Goal: Task Accomplishment & Management: Use online tool/utility

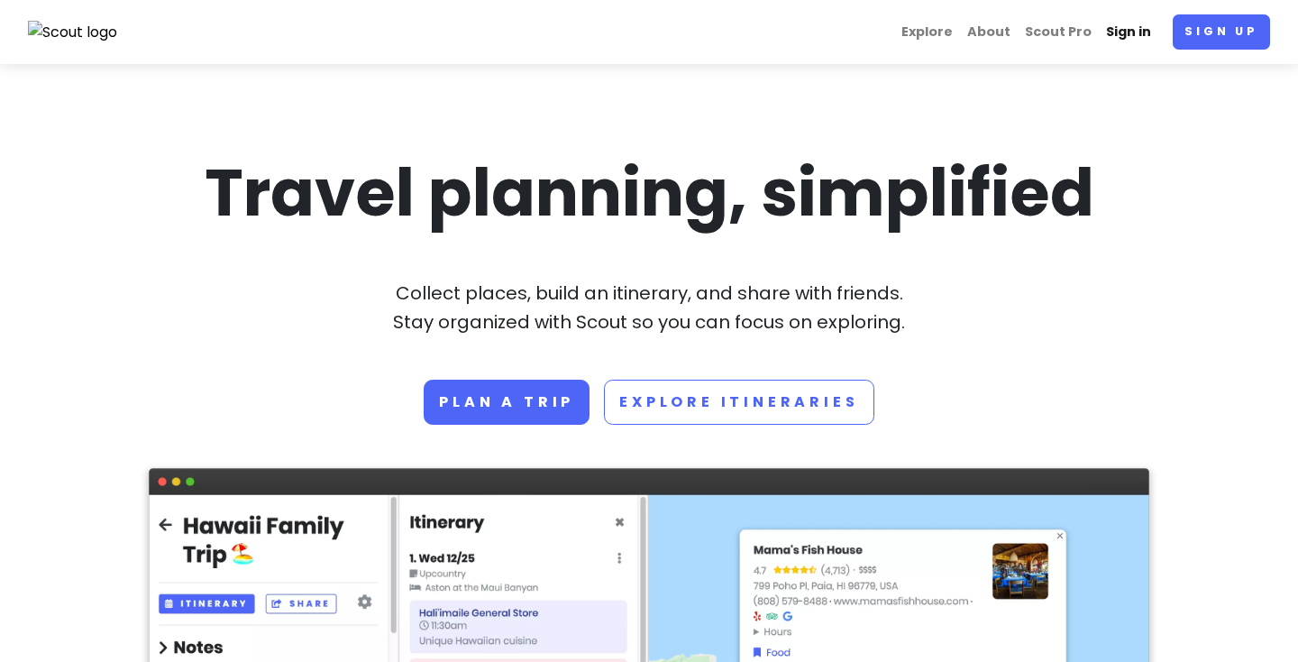
click at [1123, 26] on link "Sign in" at bounding box center [1128, 31] width 59 height 35
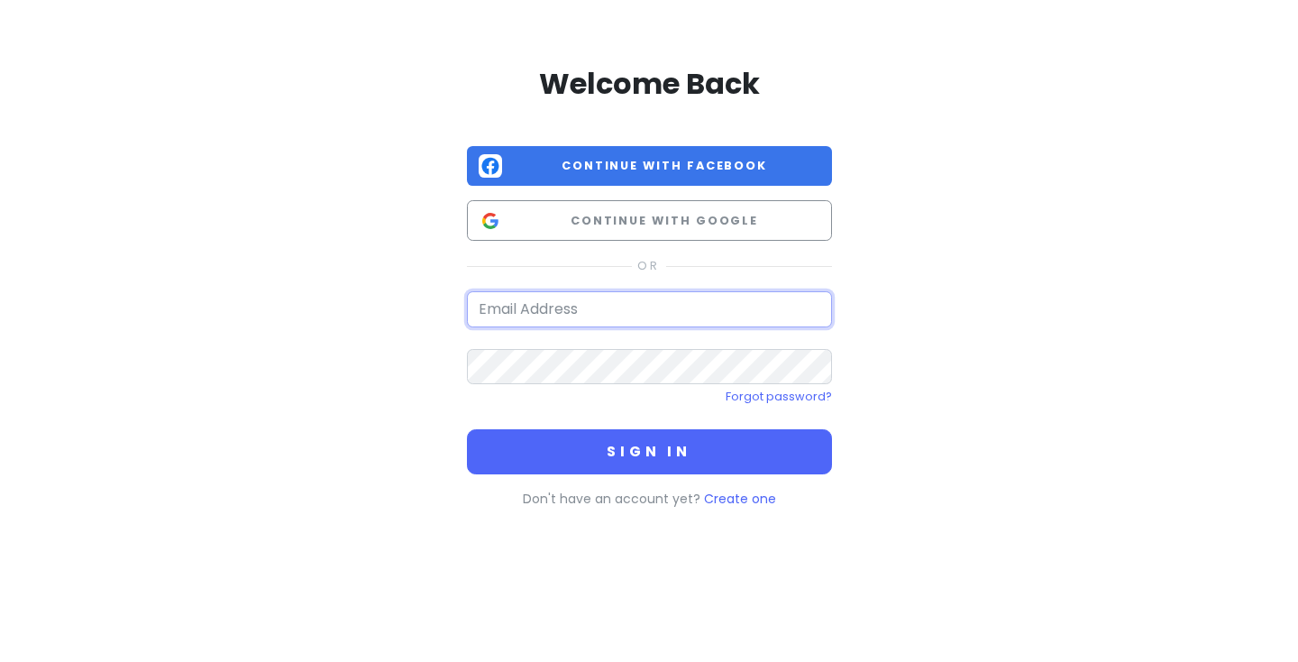
type input "[EMAIL_ADDRESS][DOMAIN_NAME]"
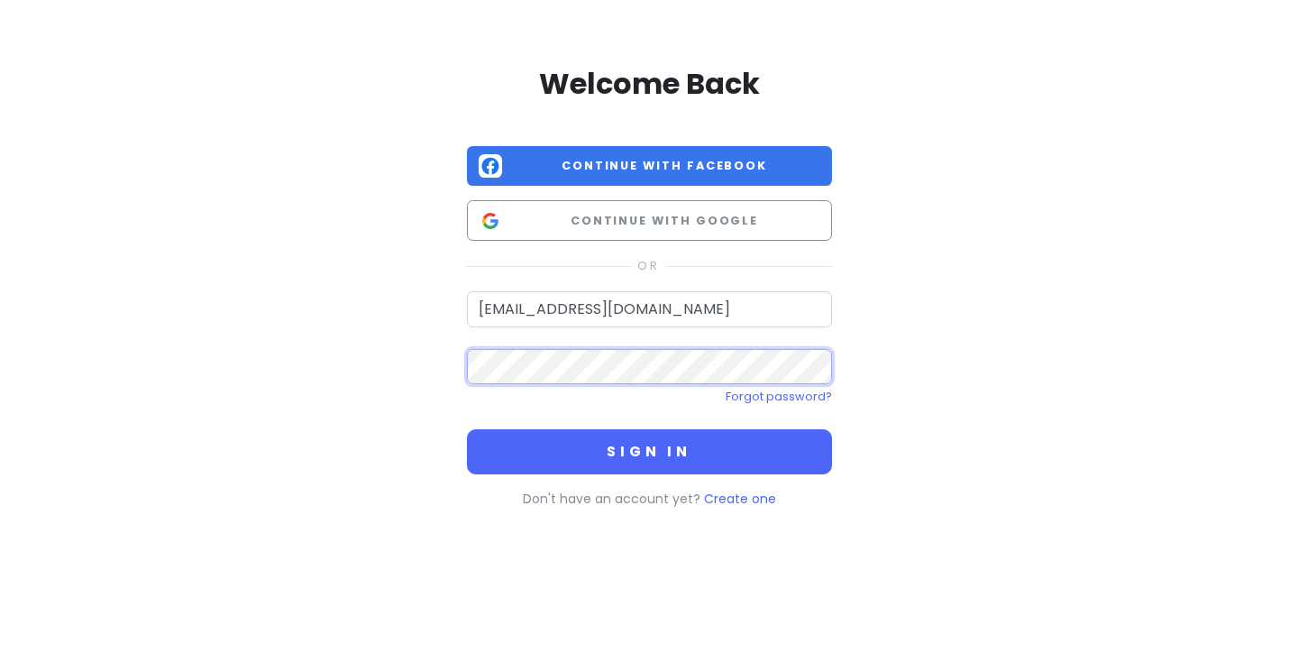
click at [649, 450] on button "Sign in" at bounding box center [649, 451] width 365 height 45
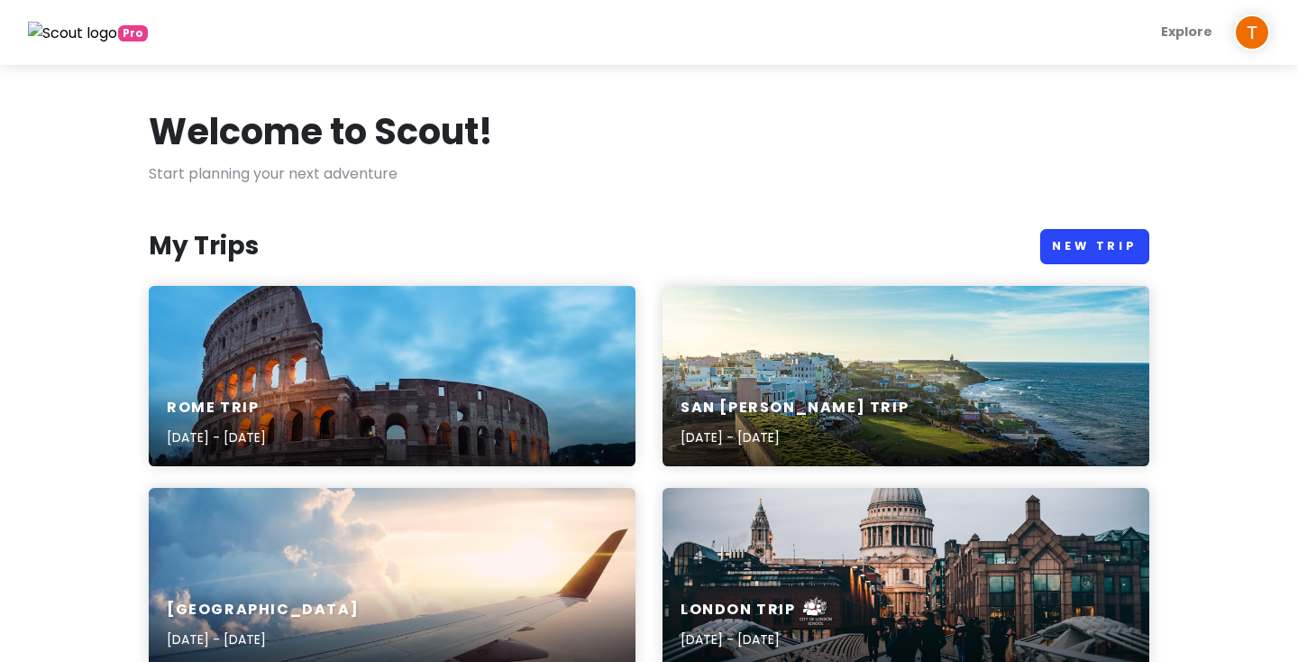
click at [1090, 241] on link "New Trip" at bounding box center [1094, 246] width 109 height 35
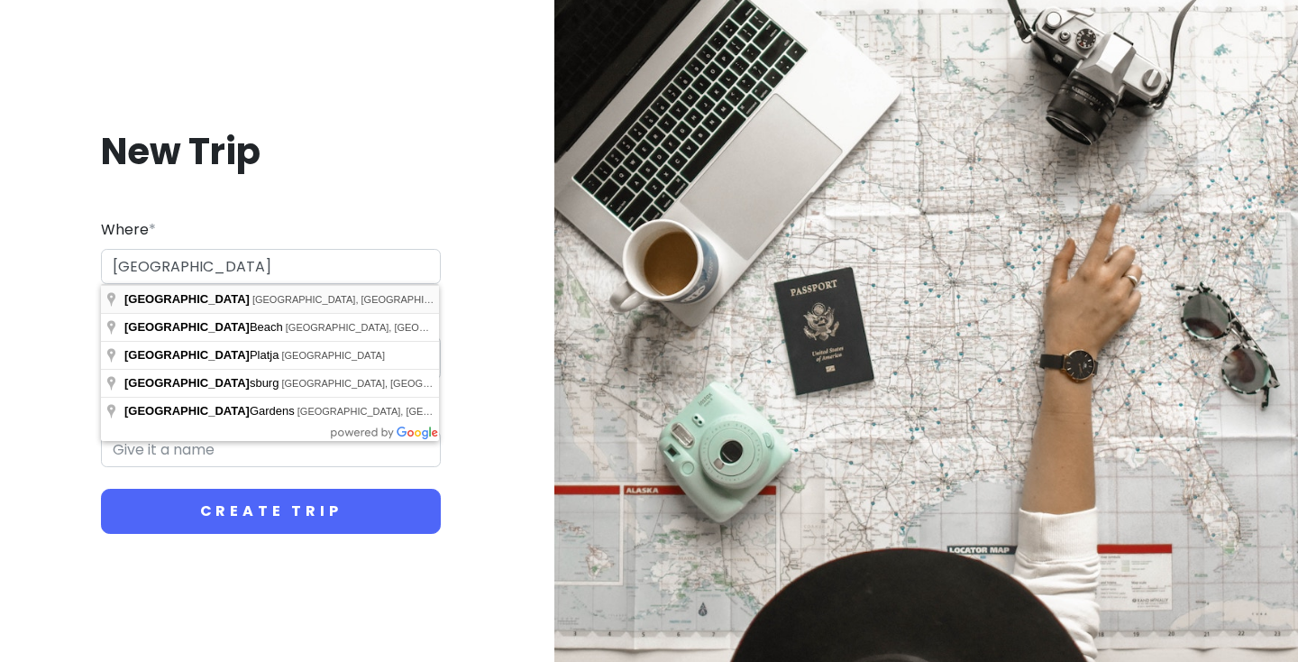
type input "[GEOGRAPHIC_DATA], [GEOGRAPHIC_DATA], [GEOGRAPHIC_DATA]"
type input "Miami Trip"
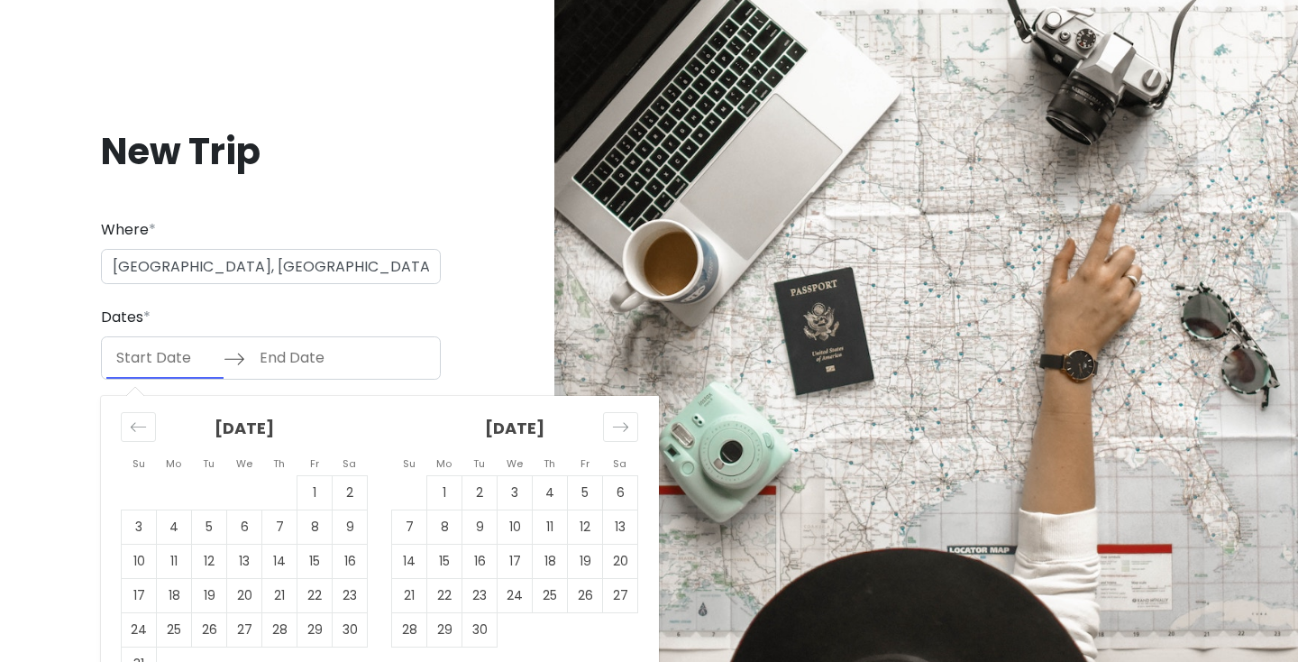
click at [160, 360] on input "Start Date" at bounding box center [164, 357] width 117 height 41
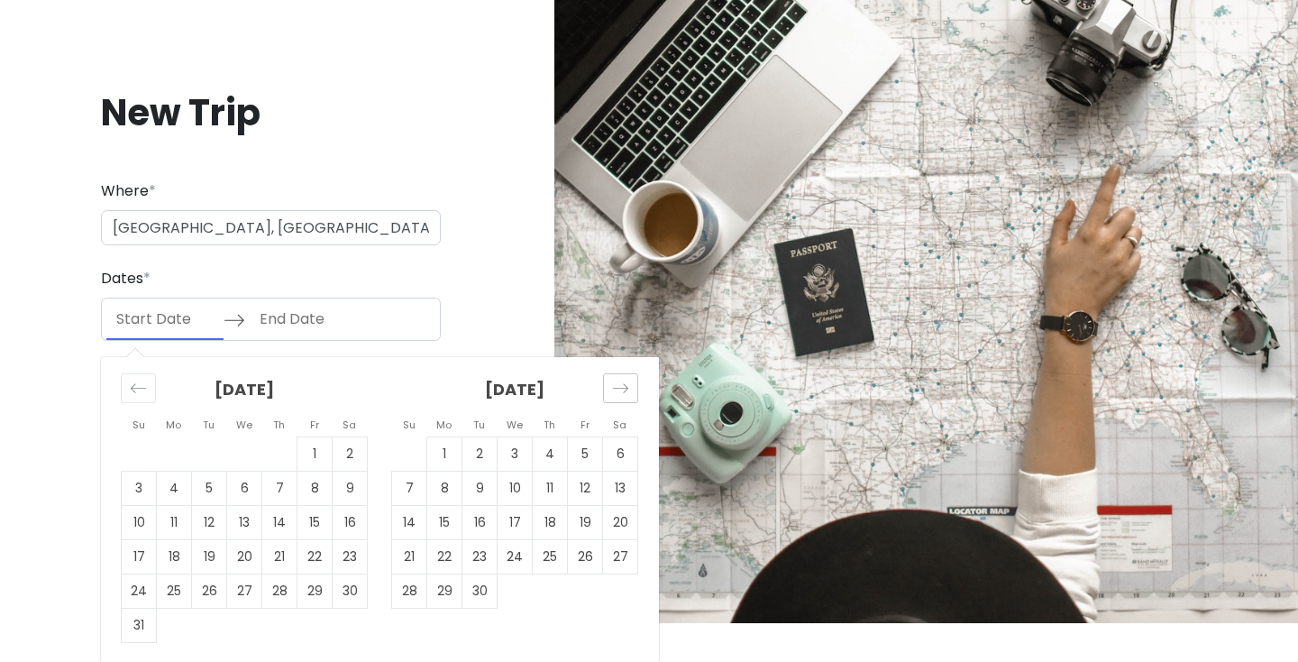
click at [620, 384] on icon "Move forward to switch to the next month." at bounding box center [620, 387] width 17 height 17
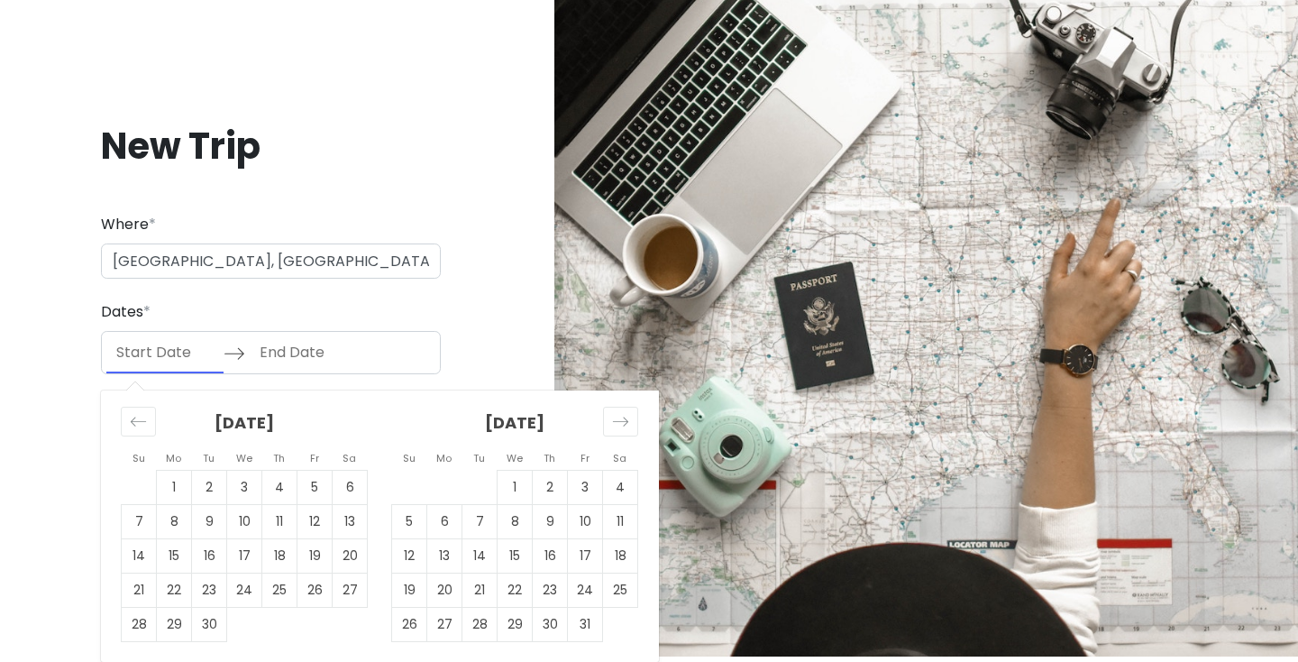
scroll to position [5, 0]
click at [516, 520] on td "8" at bounding box center [514, 522] width 35 height 34
type input "[DATE]"
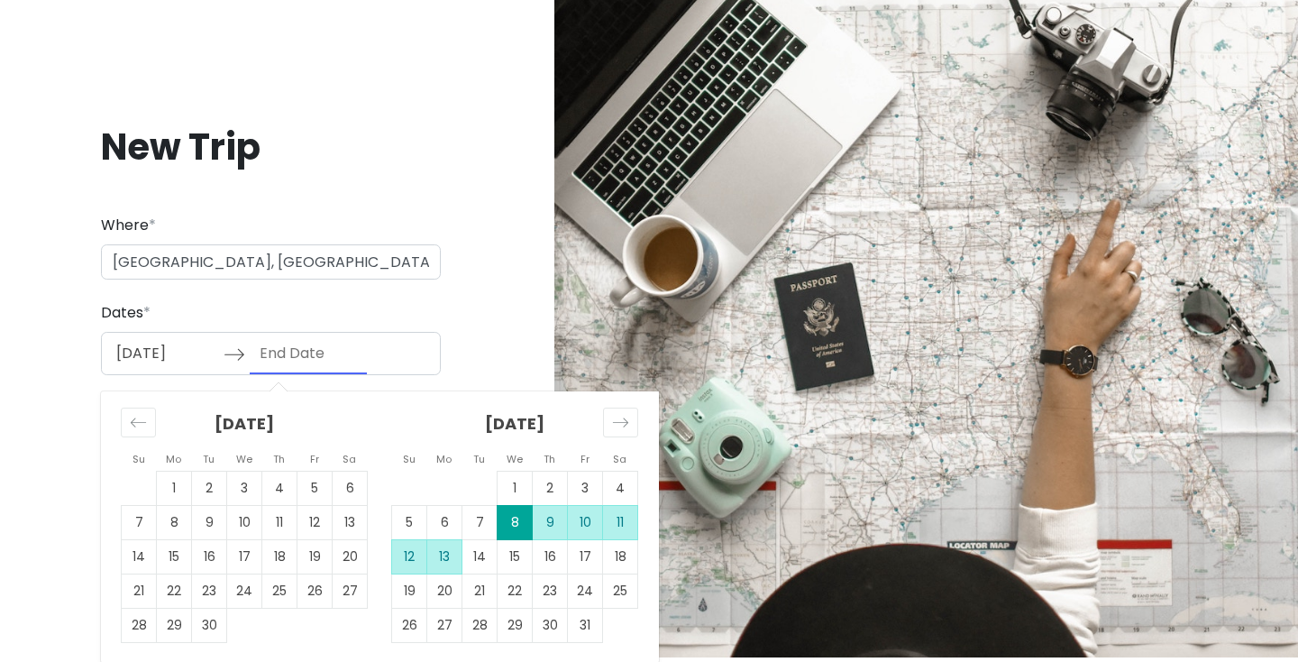
click at [440, 551] on td "13" at bounding box center [444, 556] width 35 height 34
type input "[DATE]"
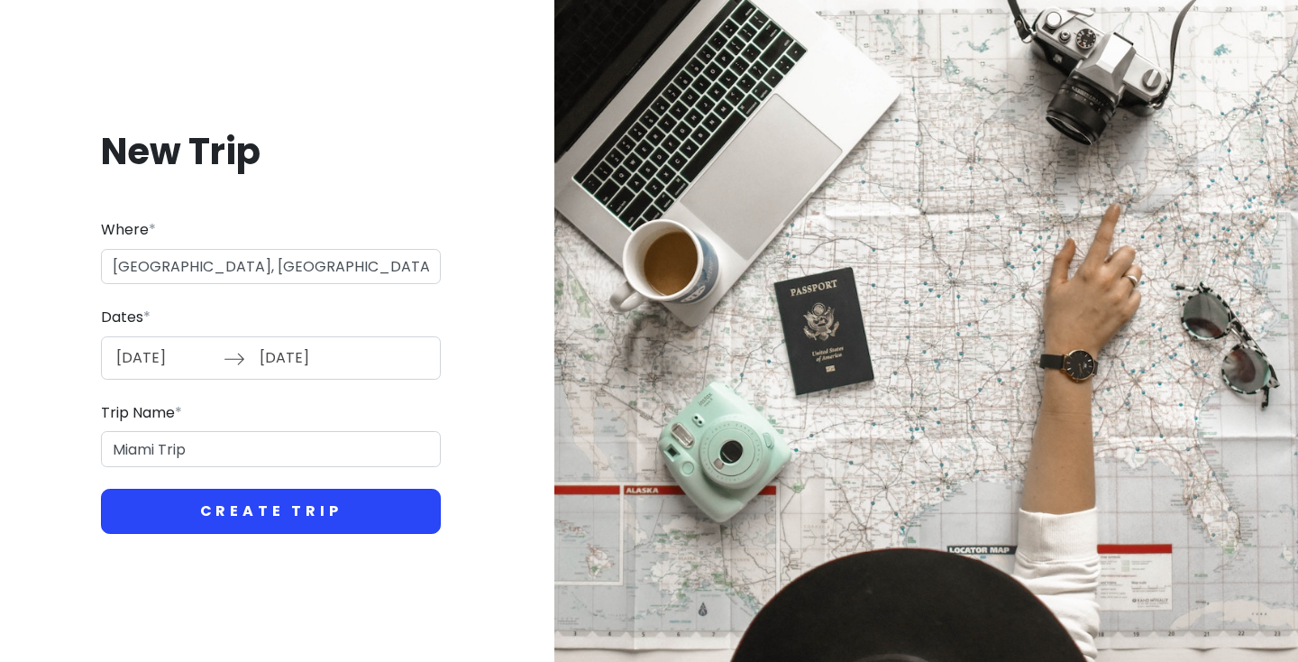
click at [243, 510] on button "Create Trip" at bounding box center [271, 510] width 340 height 45
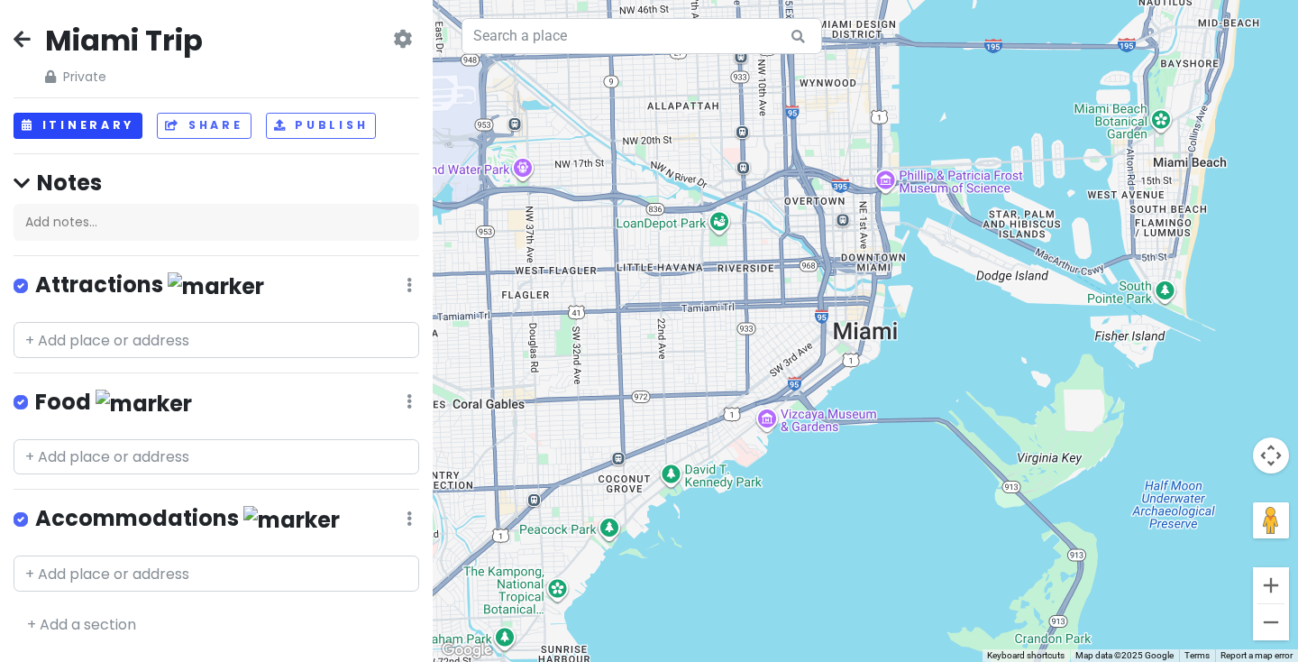
click at [87, 125] on button "Itinerary" at bounding box center [78, 126] width 129 height 26
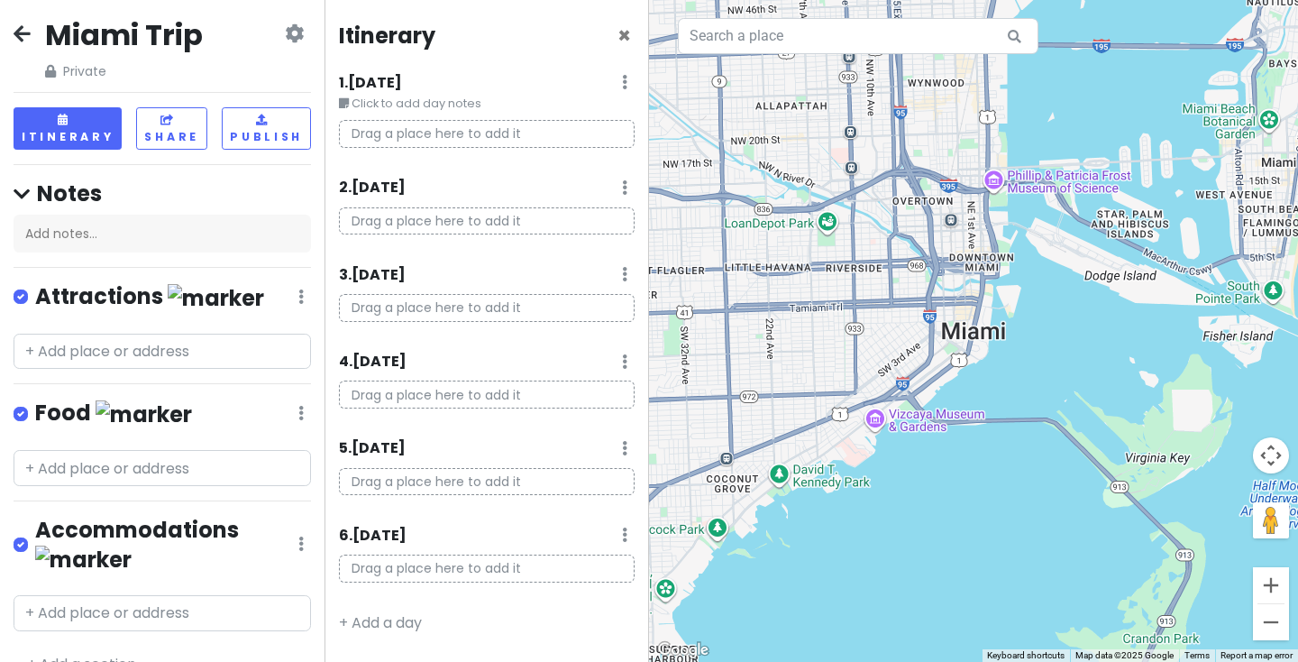
scroll to position [5, 0]
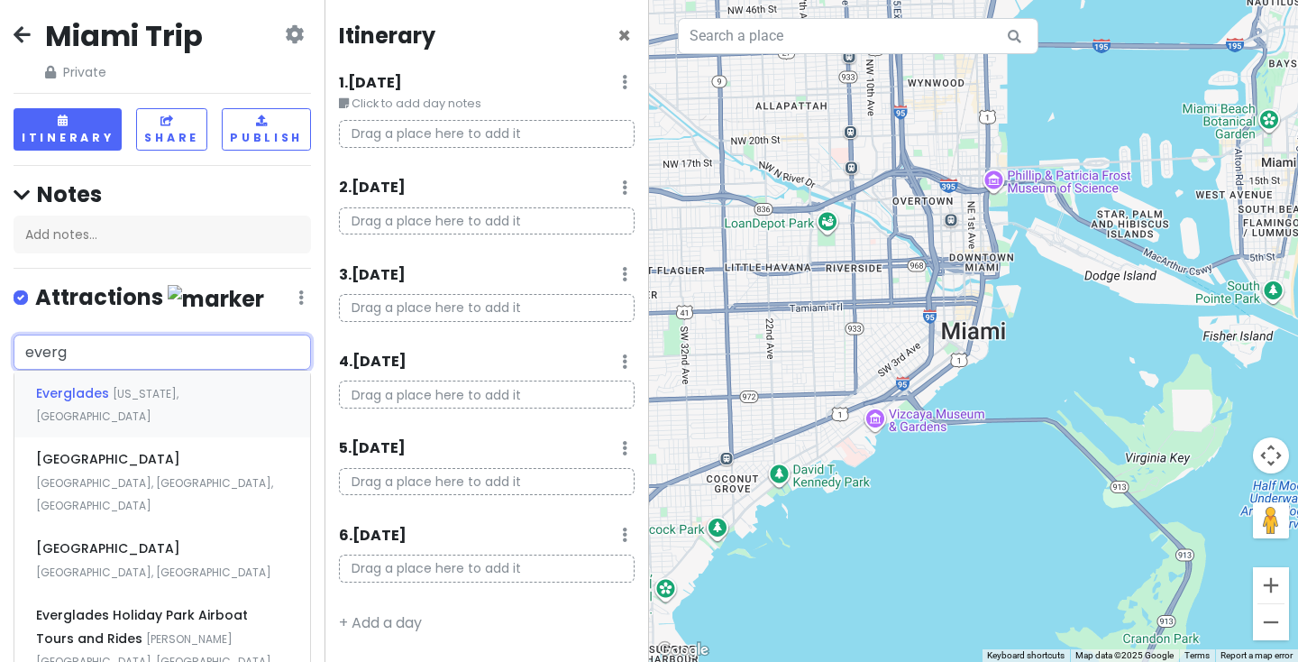
type input "evergl"
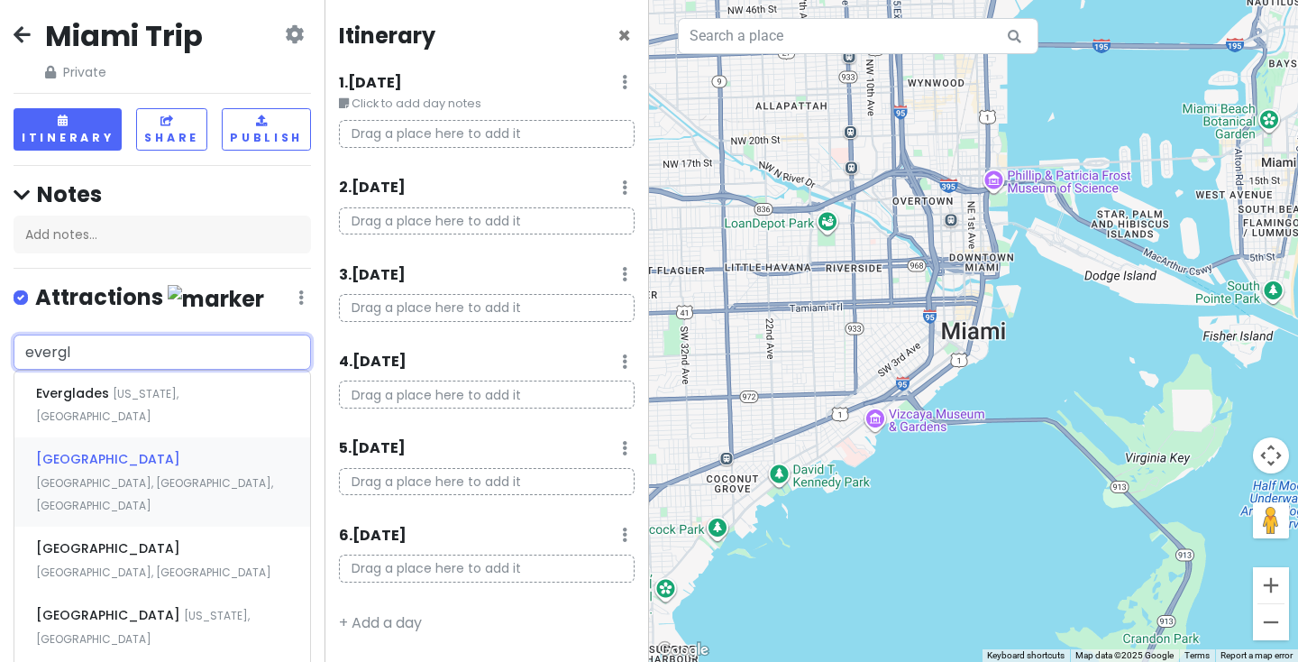
click at [114, 424] on span "[GEOGRAPHIC_DATA], [GEOGRAPHIC_DATA], [GEOGRAPHIC_DATA]" at bounding box center [107, 405] width 142 height 39
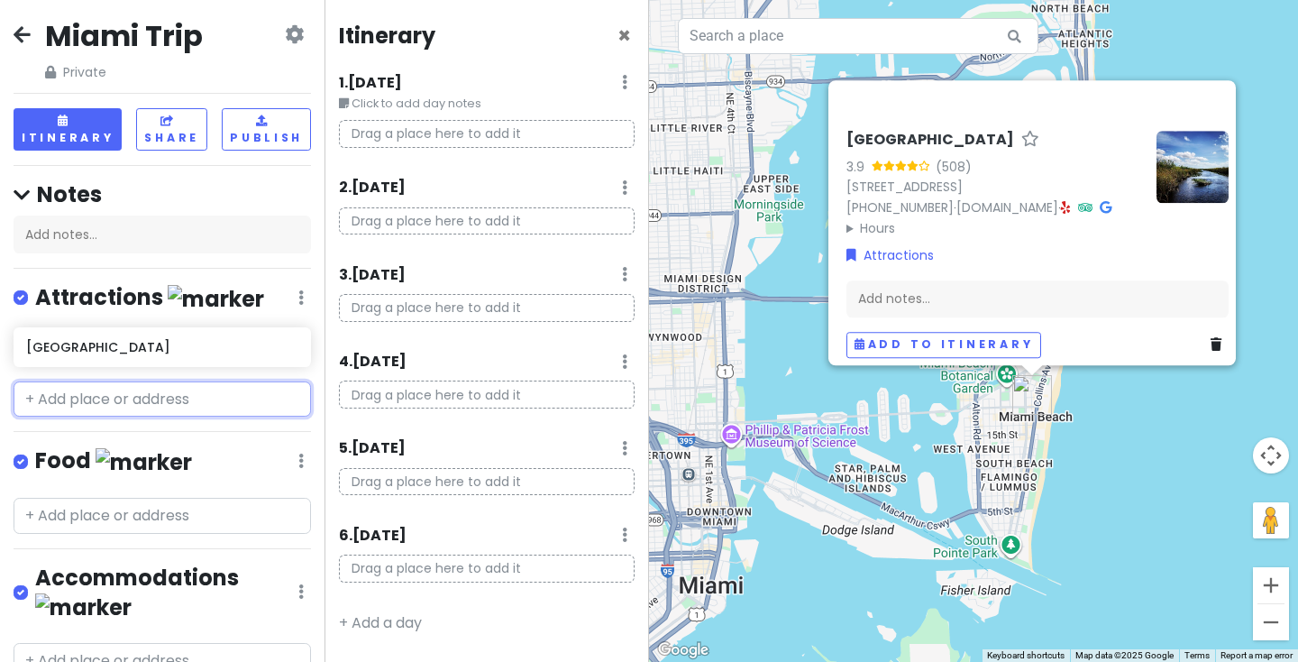
click at [187, 390] on input "text" at bounding box center [162, 399] width 297 height 36
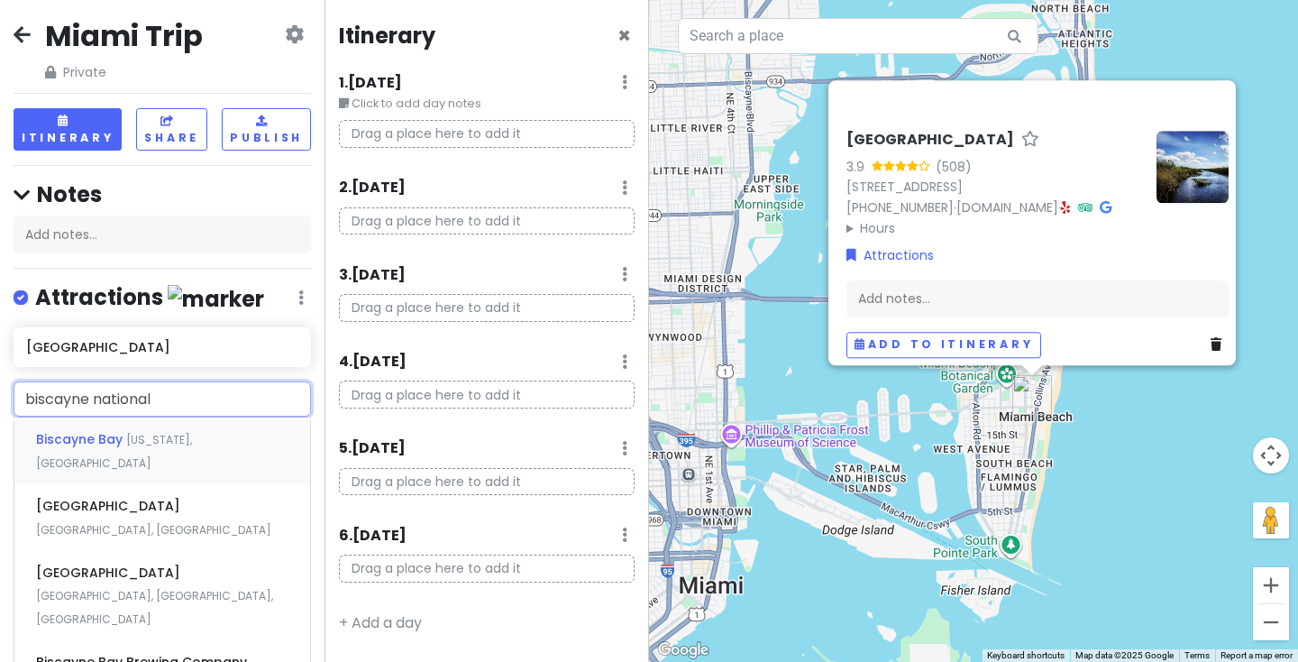
type input "biscayne national"
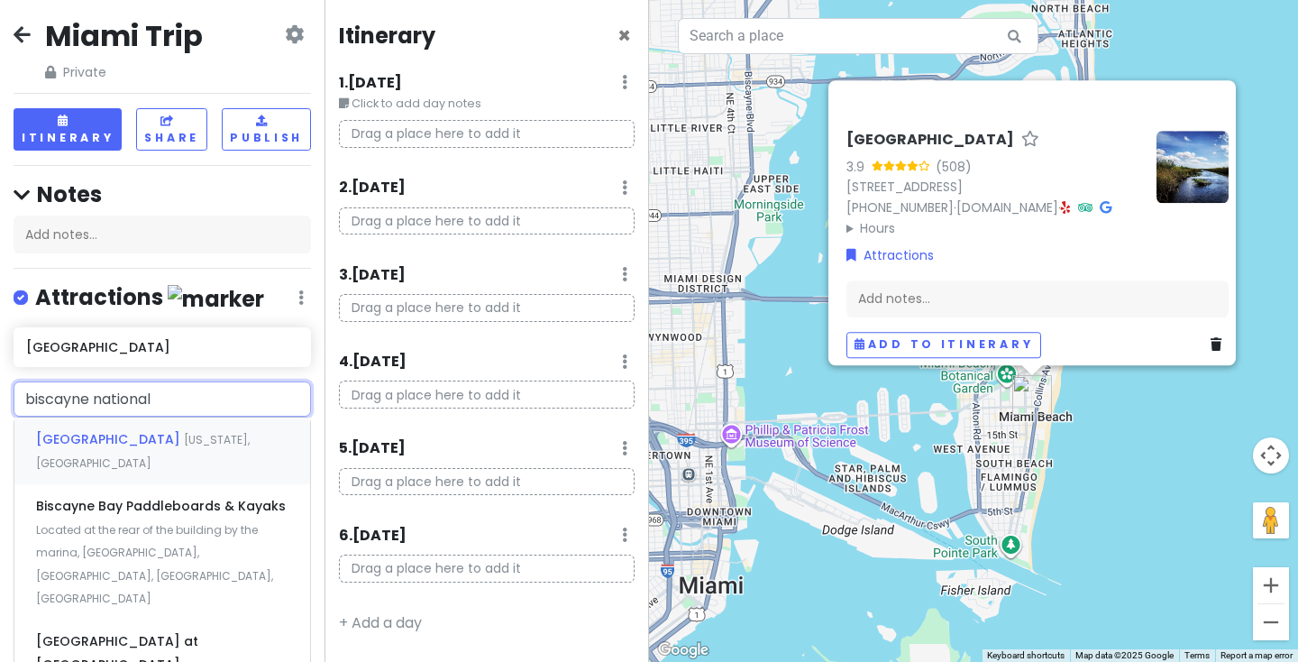
click at [138, 432] on span "[GEOGRAPHIC_DATA]" at bounding box center [110, 439] width 148 height 18
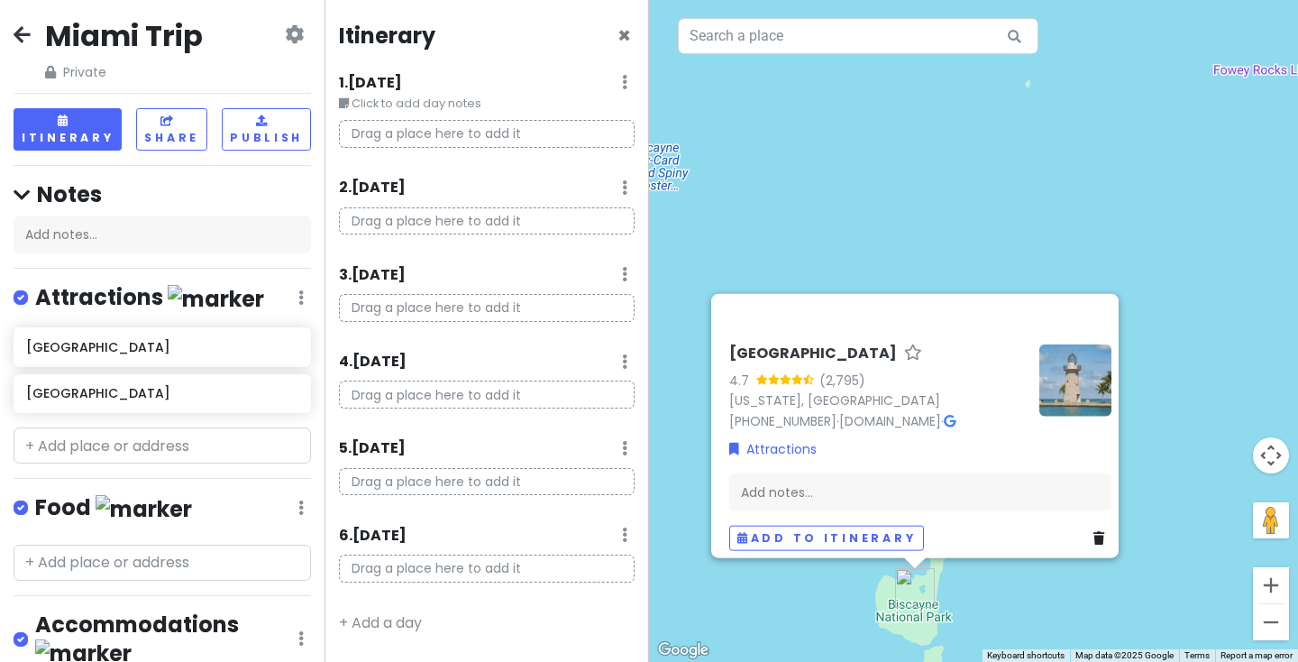
click at [899, 180] on div "[GEOGRAPHIC_DATA] 4.7 (2,795) [US_STATE], [GEOGRAPHIC_DATA] [PHONE_NUMBER] · [D…" at bounding box center [973, 331] width 649 height 662
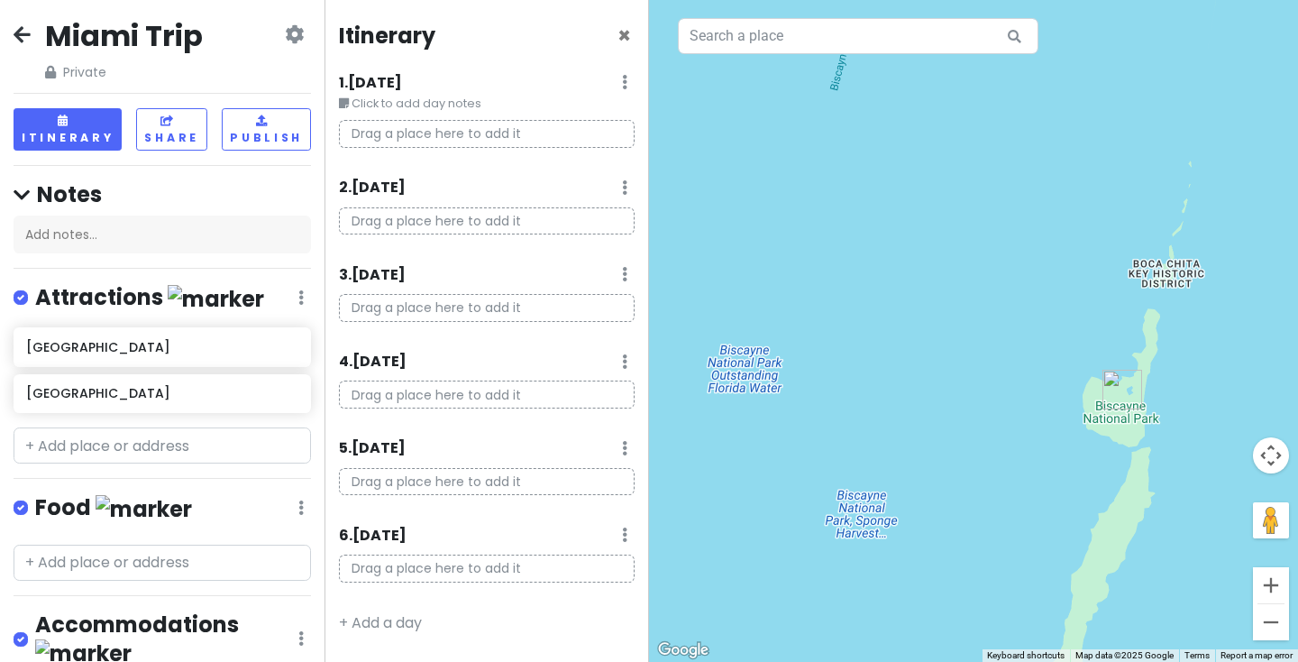
drag, startPoint x: 795, startPoint y: 347, endPoint x: 1006, endPoint y: 144, distance: 292.6
click at [1006, 144] on div at bounding box center [973, 331] width 649 height 662
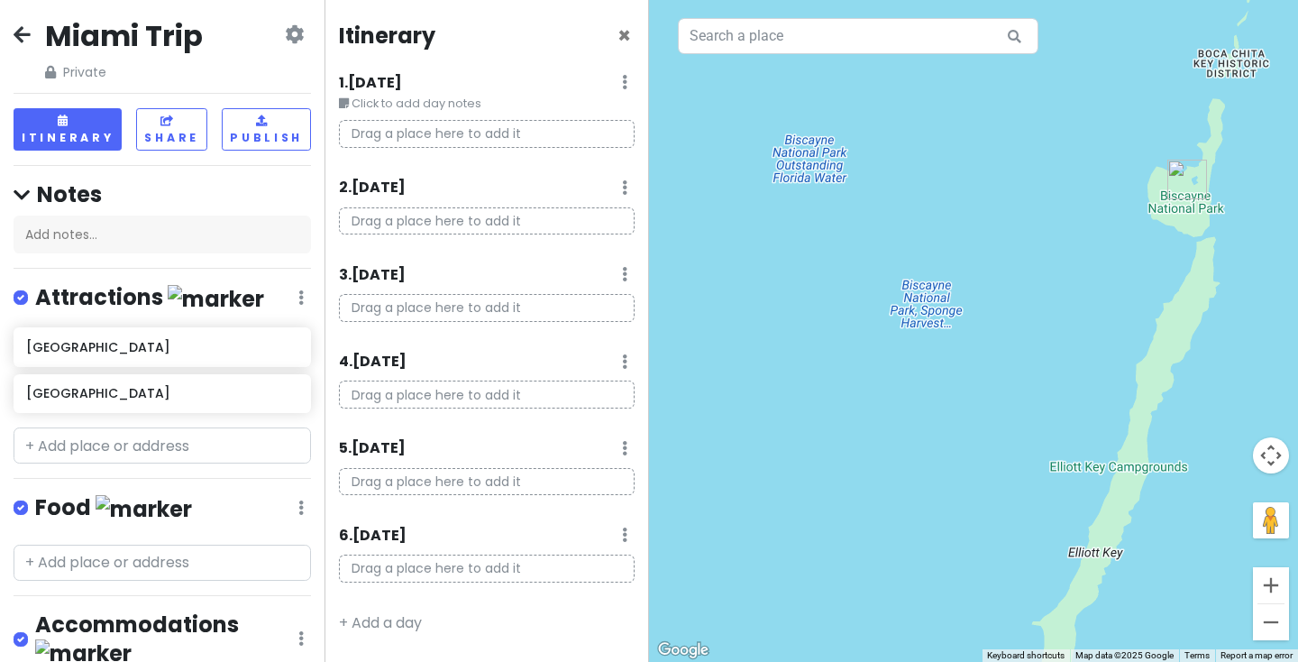
drag, startPoint x: 858, startPoint y: 383, endPoint x: 922, endPoint y: 170, distance: 222.1
click at [922, 170] on div at bounding box center [973, 331] width 649 height 662
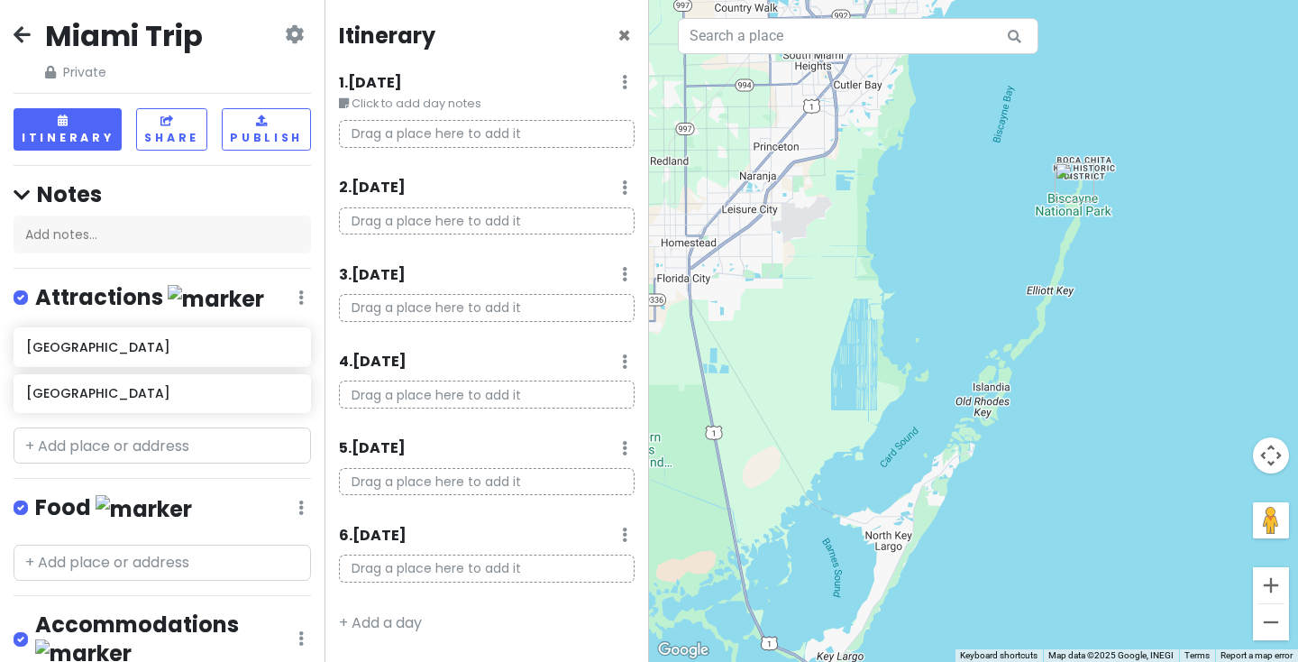
drag, startPoint x: 846, startPoint y: 236, endPoint x: 933, endPoint y: 263, distance: 90.6
click at [933, 263] on div at bounding box center [973, 331] width 649 height 662
drag, startPoint x: 165, startPoint y: 392, endPoint x: 491, endPoint y: 309, distance: 336.6
click at [492, 310] on div "Miami Trip Private Change Dates Make a Copy Delete Trip Give Feedback 💡 Support…" at bounding box center [649, 331] width 1298 height 662
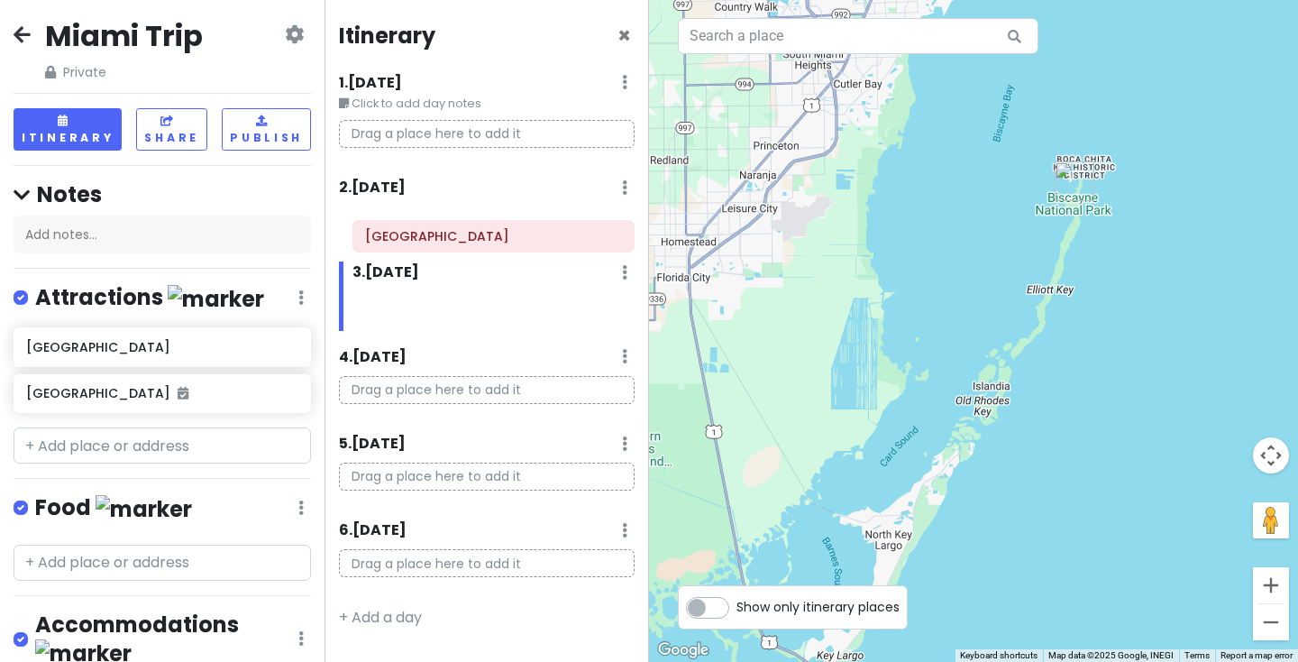
drag, startPoint x: 458, startPoint y: 309, endPoint x: 456, endPoint y: 235, distance: 73.9
click at [457, 237] on div "Itinerary × 1 . [DATE] Edit Day Notes Delete Day Click to add day notes Drag a …" at bounding box center [486, 331] width 324 height 662
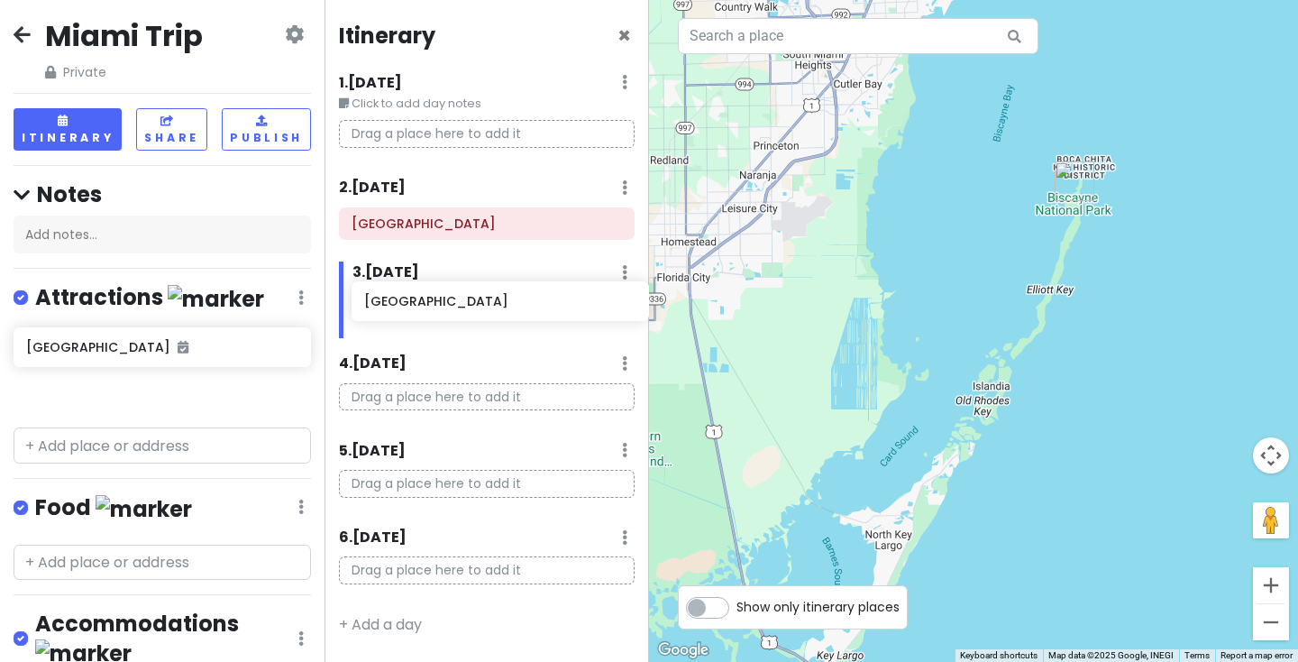
drag, startPoint x: 122, startPoint y: 347, endPoint x: 461, endPoint y: 307, distance: 341.2
click at [461, 307] on div "Miami Trip Private Change Dates Make a Copy Delete Trip Give Feedback 💡 Support…" at bounding box center [649, 331] width 1298 height 662
